Goal: Find specific page/section

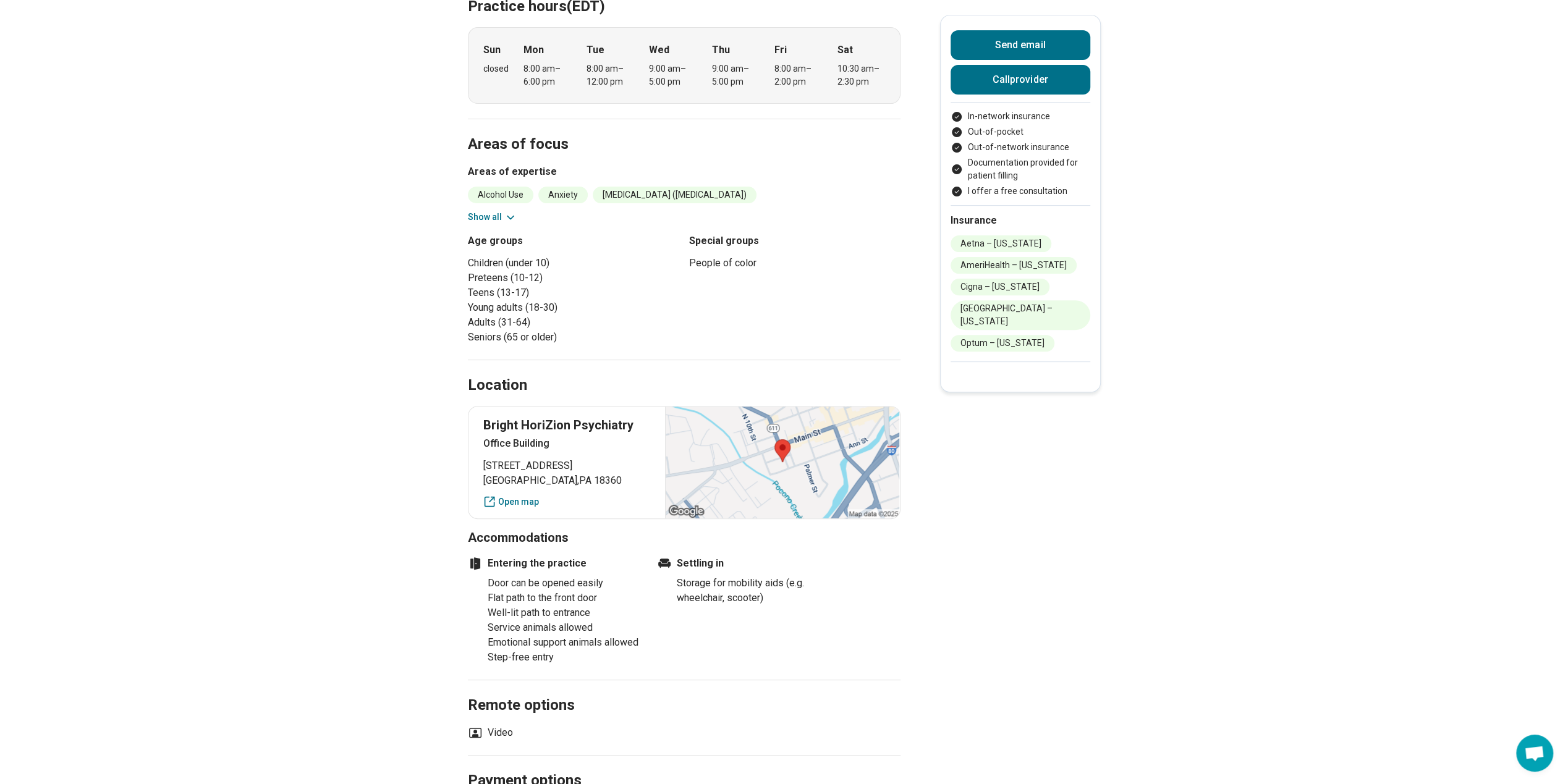
scroll to position [309, 0]
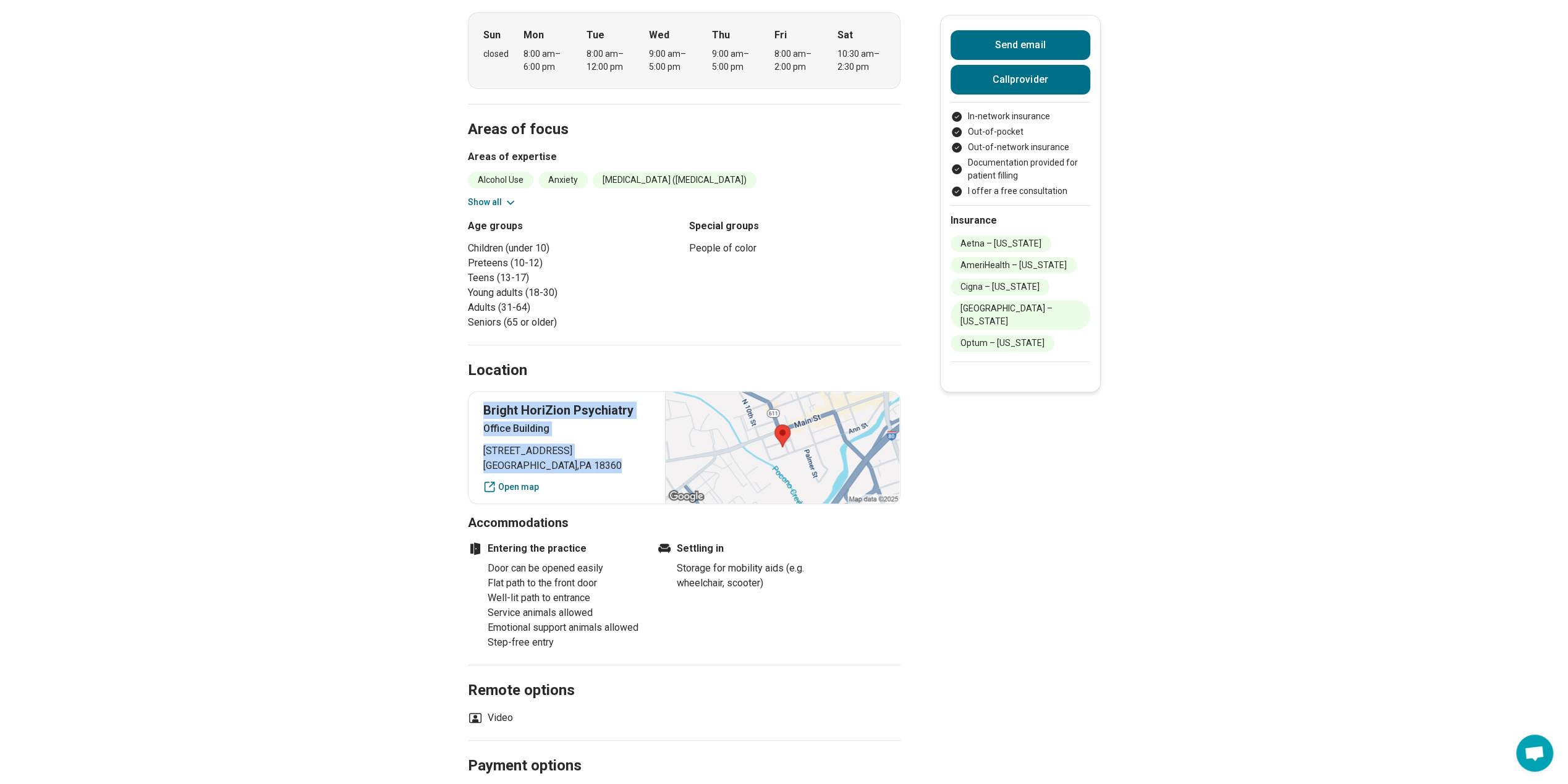
drag, startPoint x: 593, startPoint y: 447, endPoint x: 485, endPoint y: 399, distance: 118.2
click at [485, 399] on div "Bright HoriZion [GEOGRAPHIC_DATA] [STREET_ADDRESS] Open map" at bounding box center [684, 447] width 433 height 113
drag, startPoint x: 485, startPoint y: 399, endPoint x: 504, endPoint y: 398, distance: 19.0
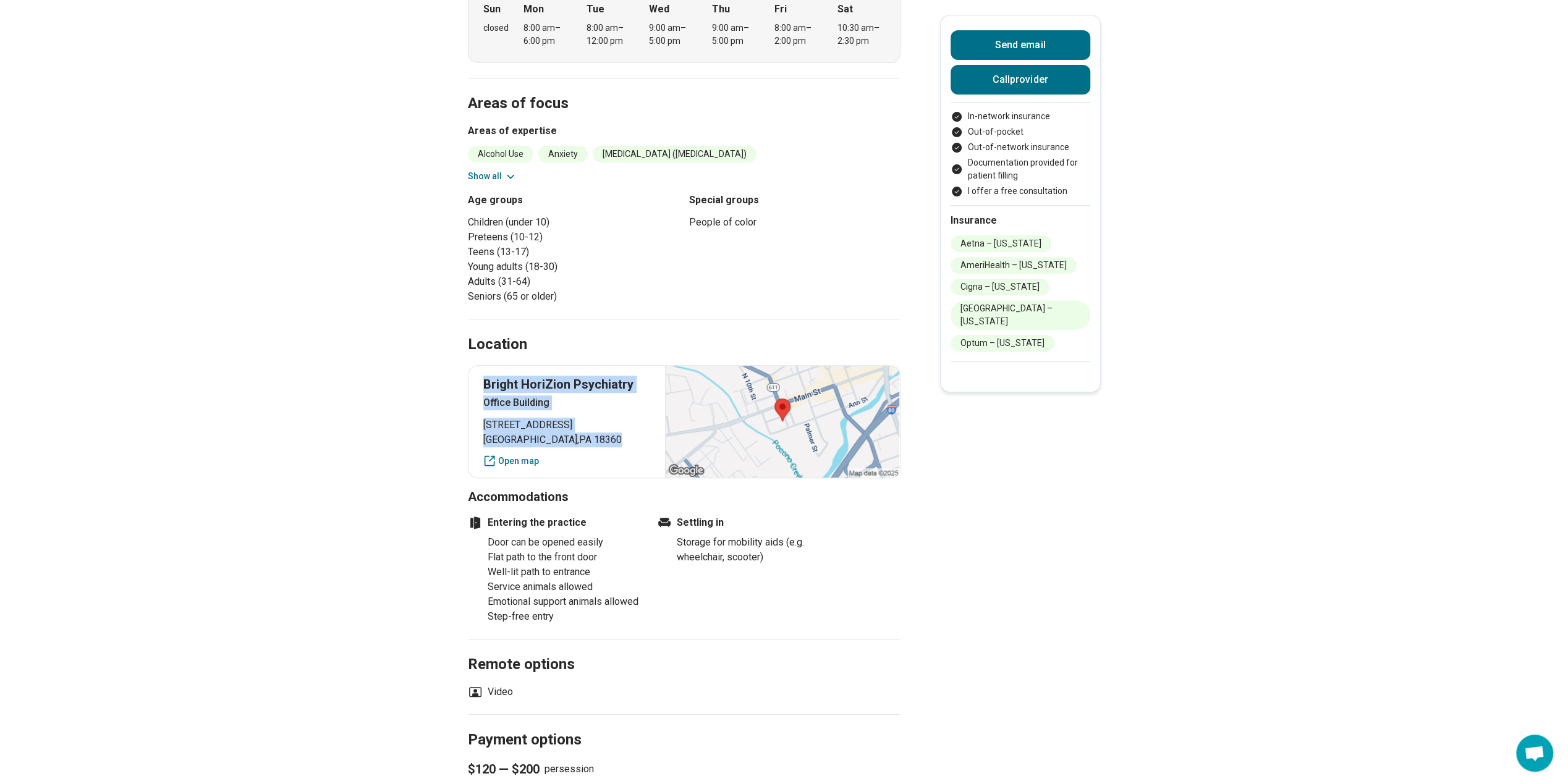
scroll to position [371, 0]
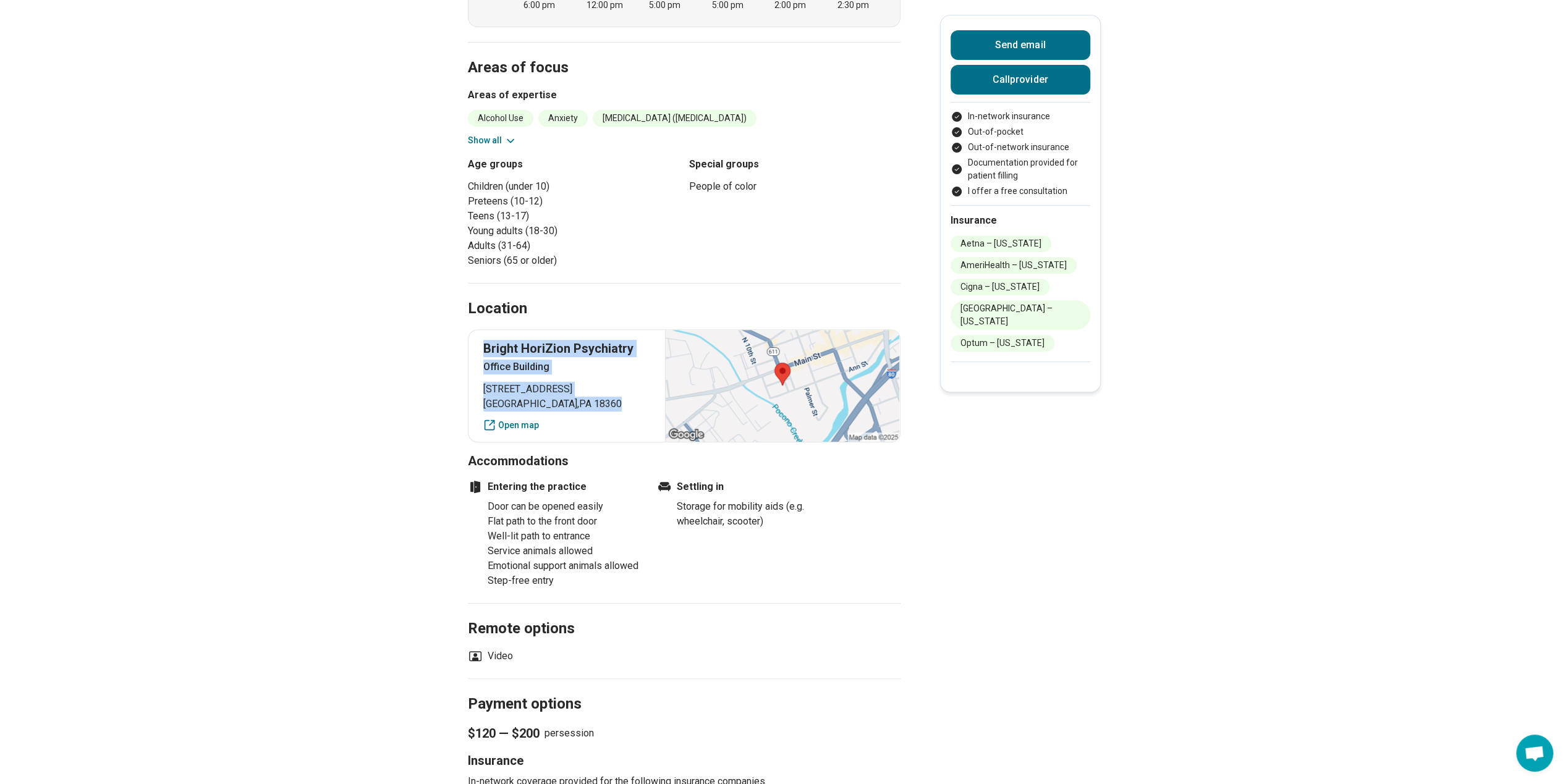
click at [585, 397] on span "[GEOGRAPHIC_DATA] , [GEOGRAPHIC_DATA] 18360" at bounding box center [567, 404] width 168 height 15
click at [596, 397] on span "[GEOGRAPHIC_DATA] , [GEOGRAPHIC_DATA] 18360" at bounding box center [567, 404] width 168 height 15
click at [608, 398] on div "Bright HoriZion [GEOGRAPHIC_DATA] [STREET_ADDRESS] Open map" at bounding box center [684, 386] width 433 height 113
click at [697, 564] on div "Entering the practice Door can be opened easily Flat path to the front door Wel…" at bounding box center [652, 529] width 369 height 119
drag, startPoint x: 593, startPoint y: 388, endPoint x: 488, endPoint y: 378, distance: 105.5
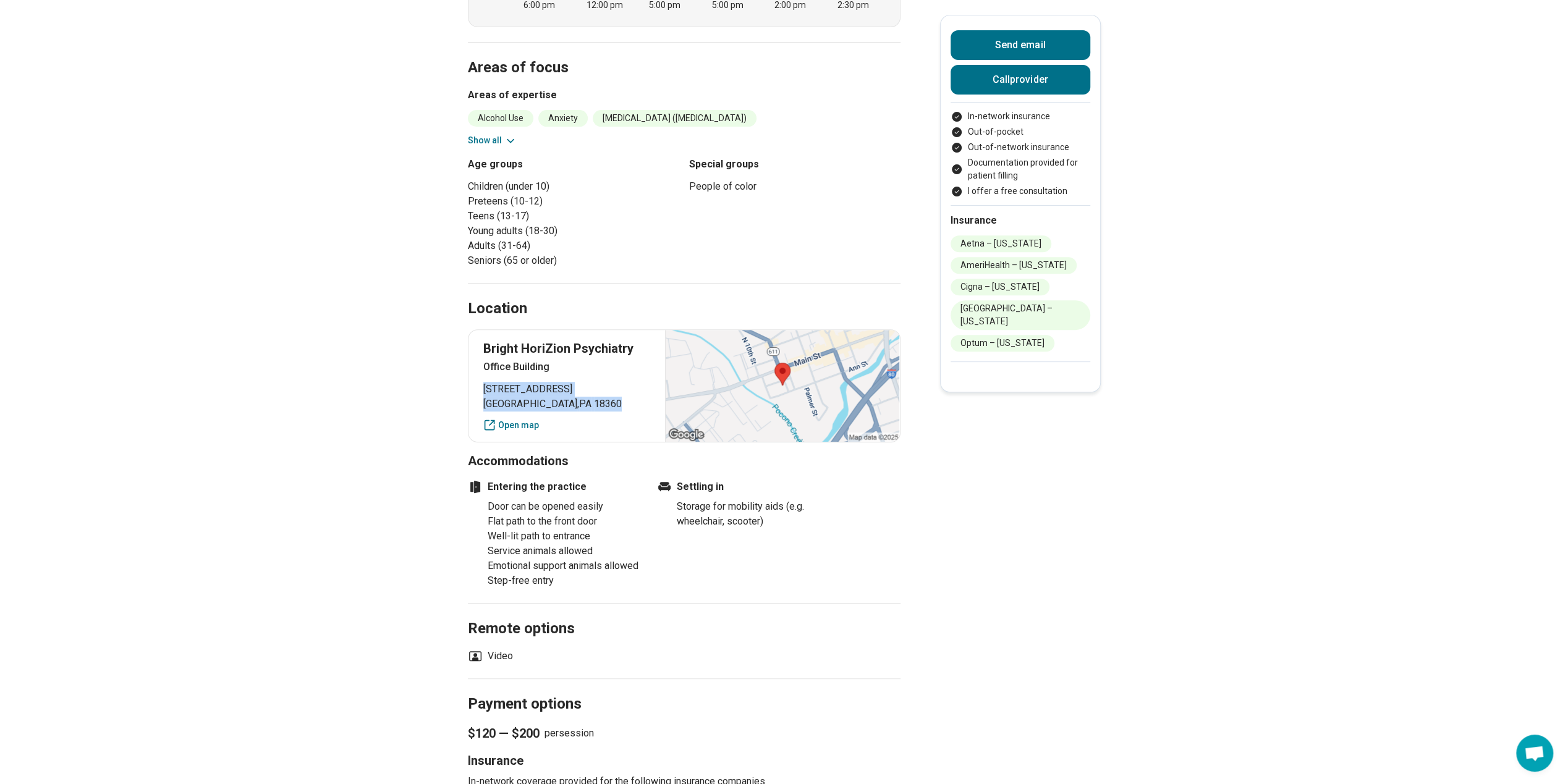
click at [488, 382] on p "[STREET_ADDRESS]" at bounding box center [567, 397] width 168 height 30
drag, startPoint x: 488, startPoint y: 378, endPoint x: 496, endPoint y: 377, distance: 8.1
click at [340, 498] on main "[PERSON_NAME][US_STATE] Psychiatric Nurse Practitioner Accepting clients Update…" at bounding box center [784, 415] width 1568 height 1474
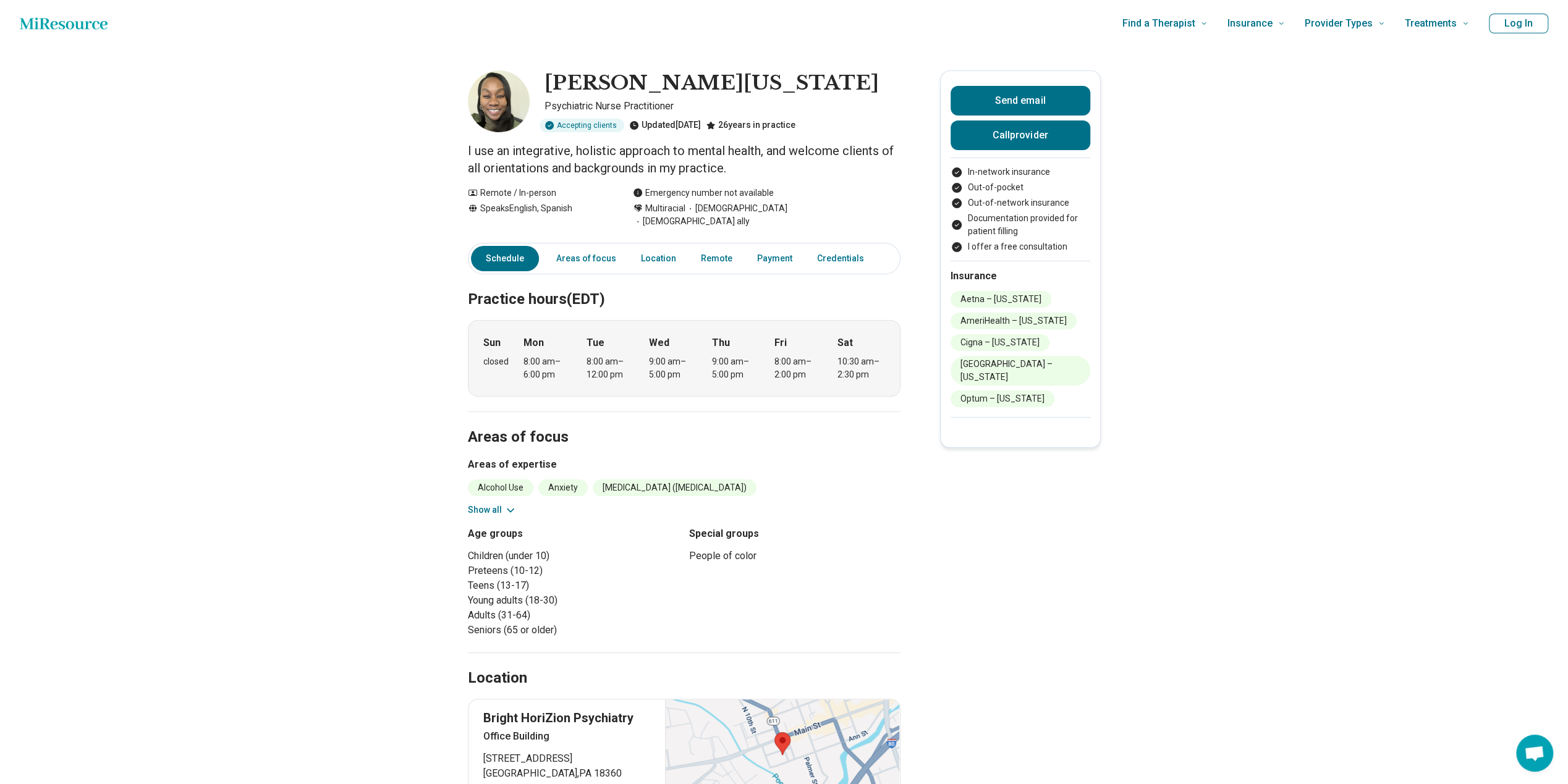
scroll to position [0, 0]
